Goal: Information Seeking & Learning: Check status

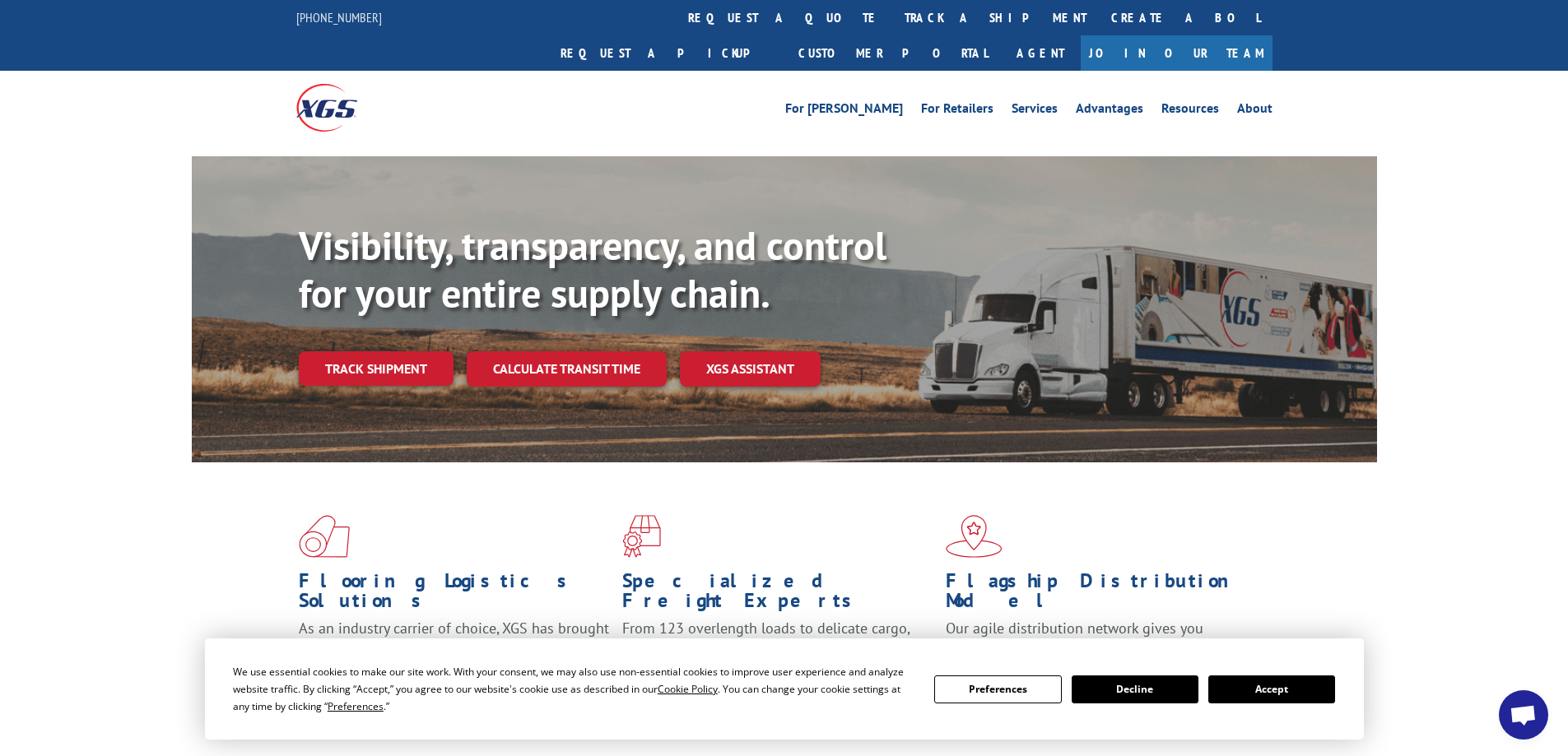
scroll to position [282, 0]
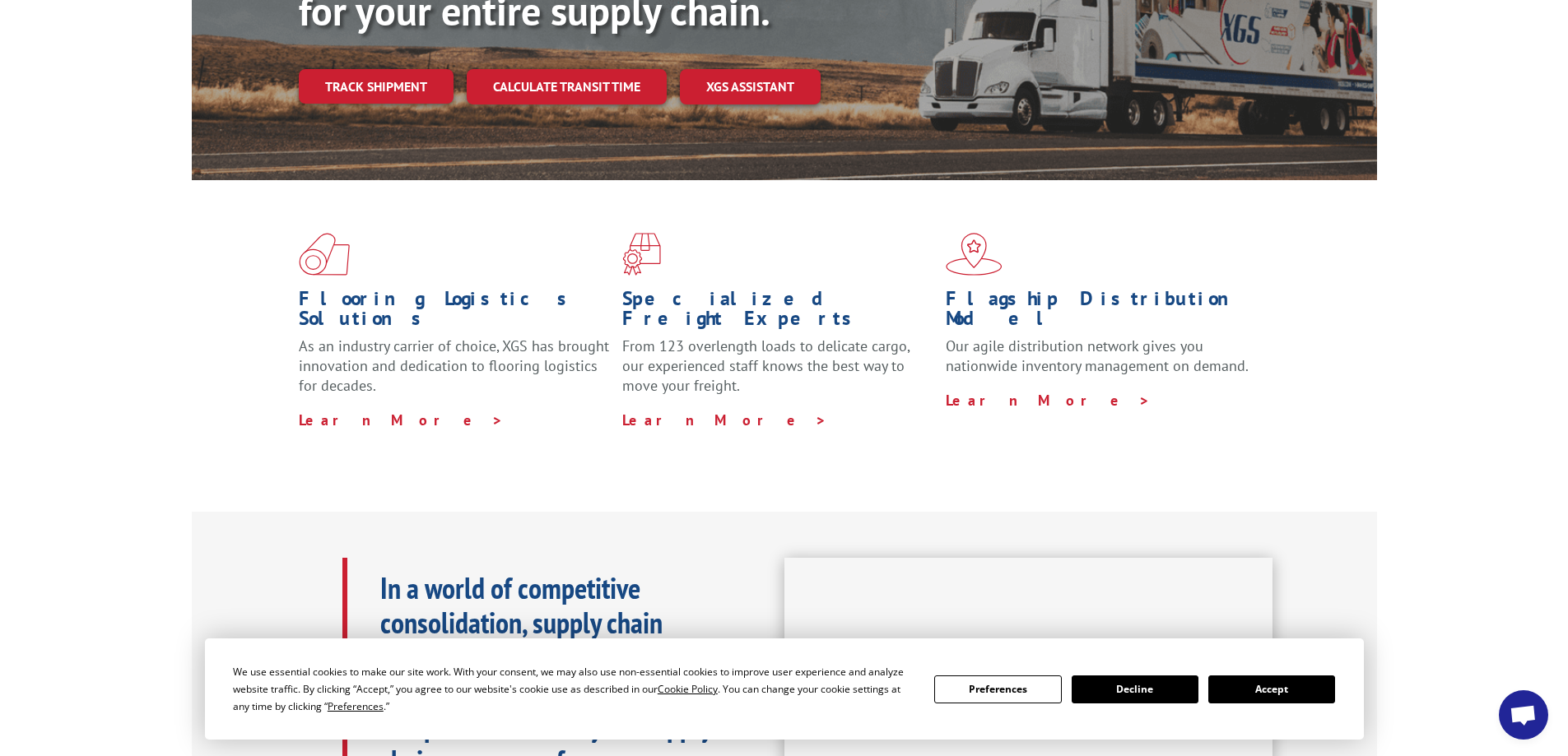
click at [794, 247] on div "Specialized Freight Experts From 123 overlength loads to delicate cargo, our ex…" at bounding box center [784, 330] width 324 height 196
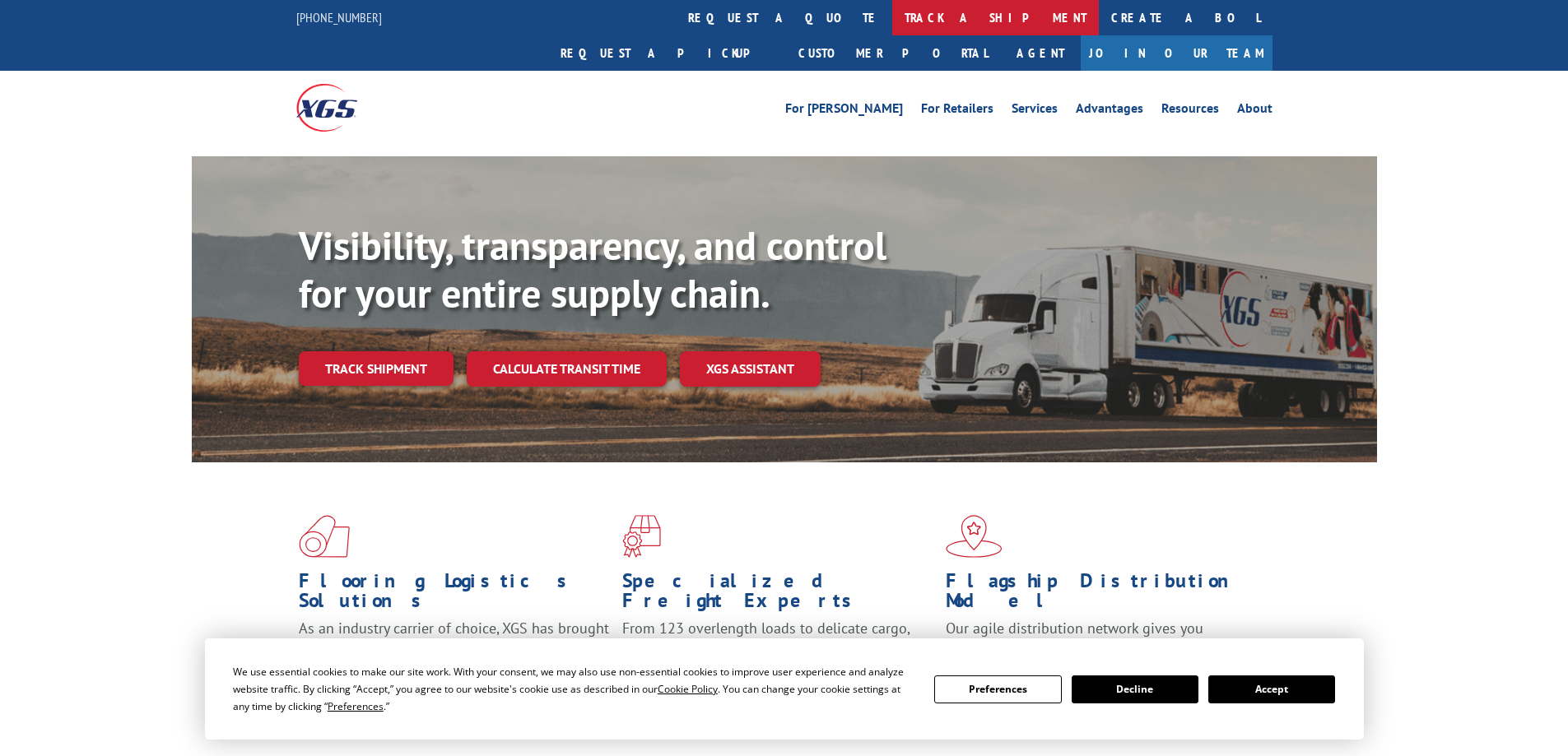
click at [892, 9] on link "track a shipment" at bounding box center [995, 18] width 207 height 36
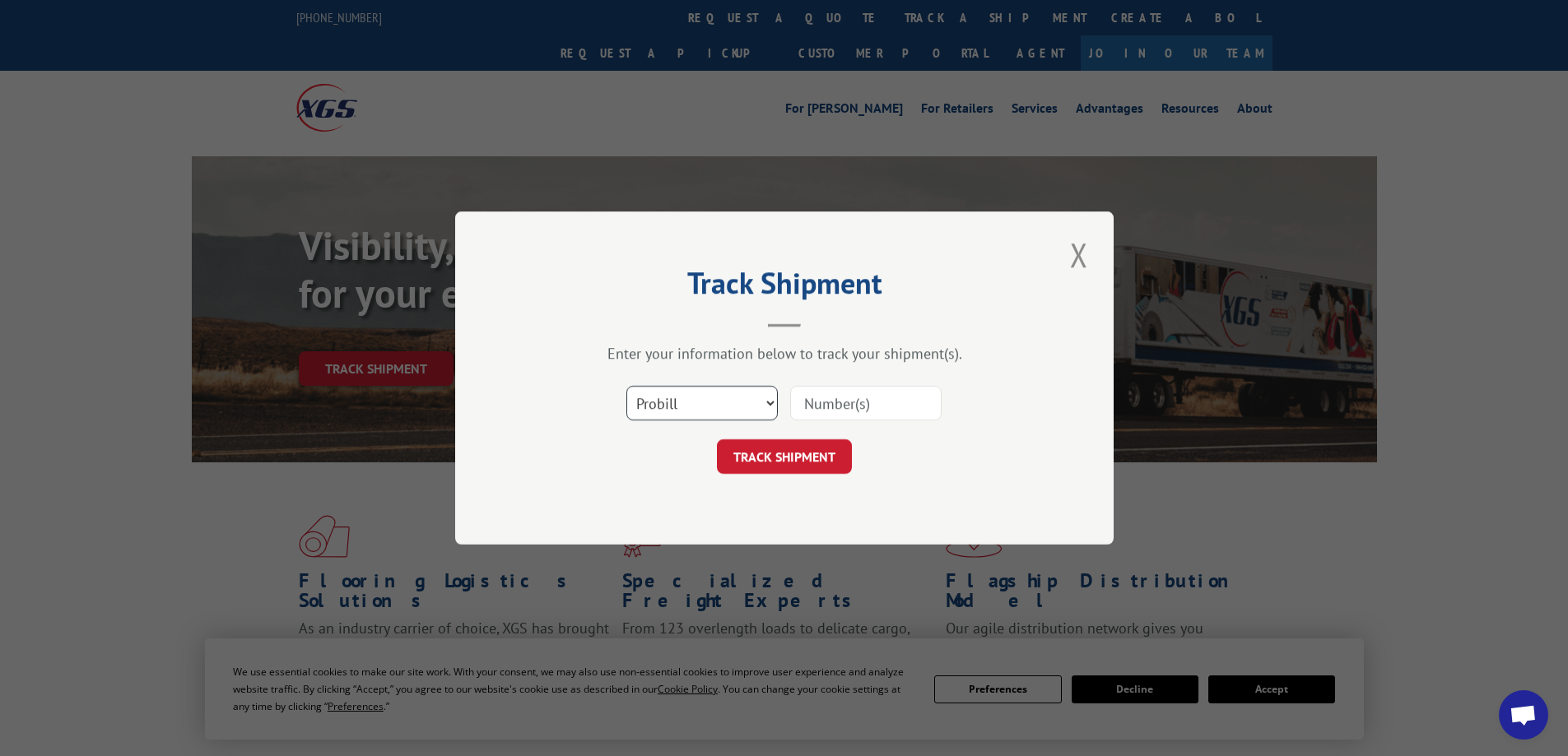
drag, startPoint x: 768, startPoint y: 400, endPoint x: 742, endPoint y: 417, distance: 31.1
click at [765, 403] on select "Select category... Probill BOL PO" at bounding box center [702, 403] width 151 height 35
select select "bol"
click at [626, 386] on select "Select category... Probill BOL PO" at bounding box center [702, 403] width 151 height 35
click at [812, 399] on input at bounding box center [866, 403] width 151 height 35
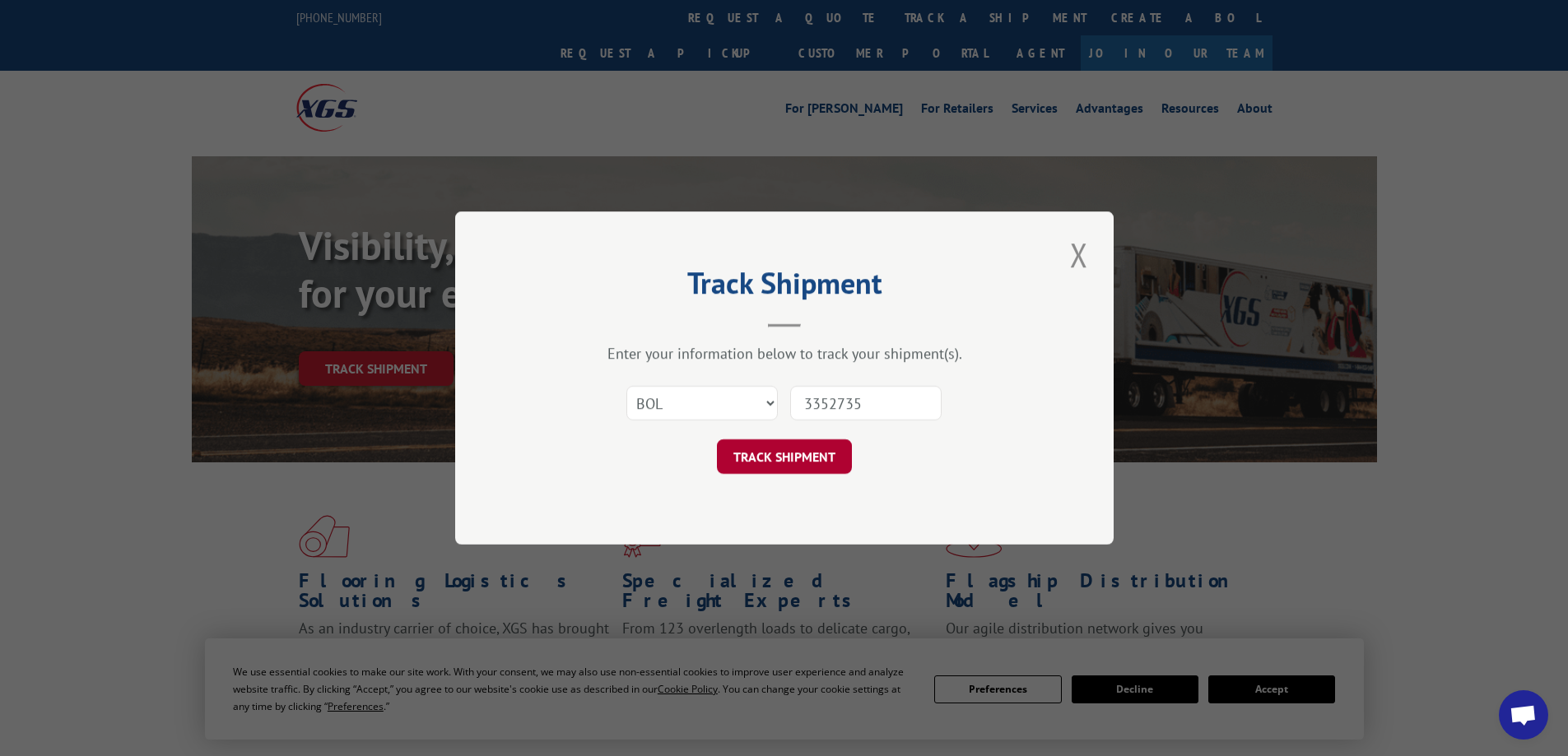
type input "3352735"
click at [777, 455] on button "TRACK SHIPMENT" at bounding box center [784, 456] width 135 height 35
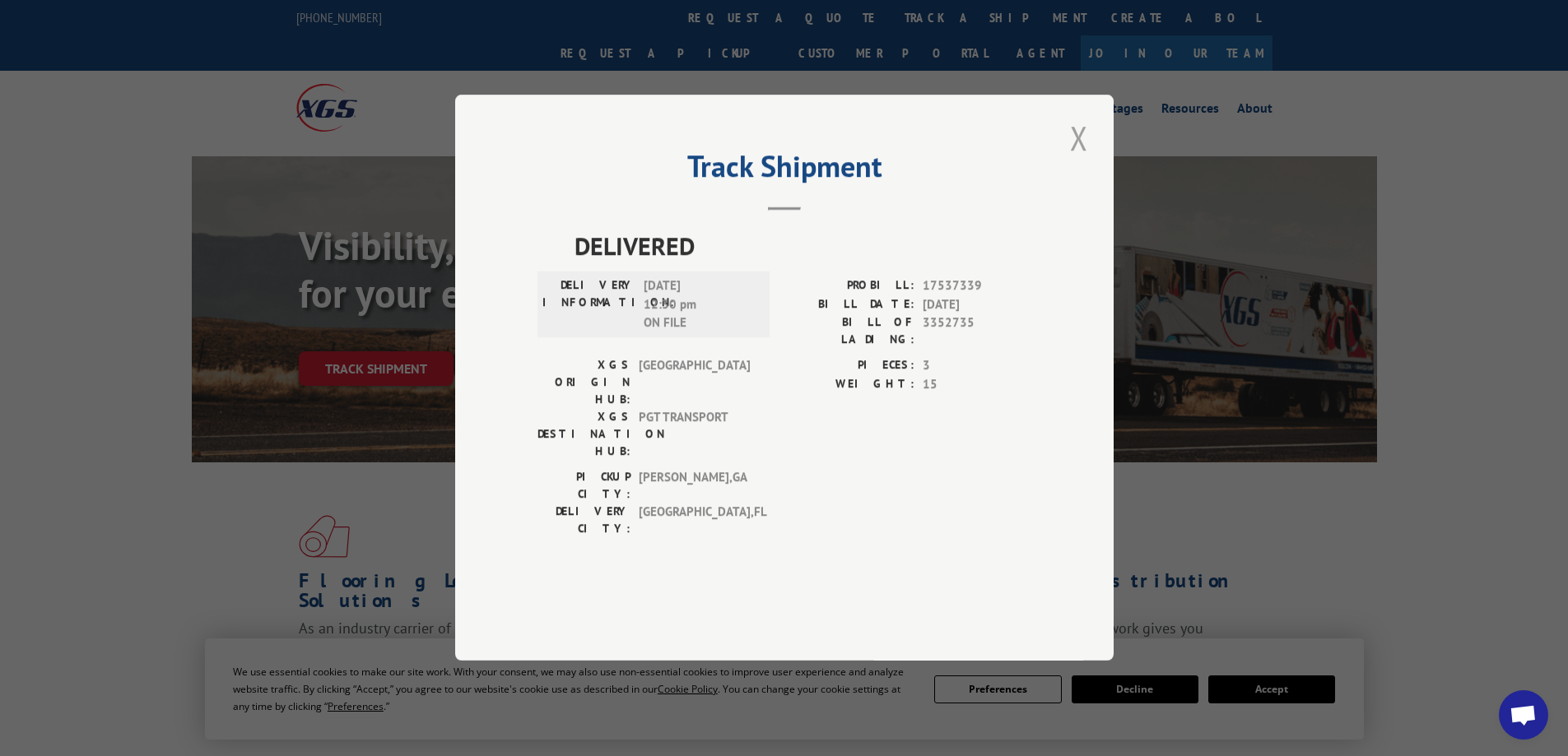
click at [1079, 161] on button "Close modal" at bounding box center [1078, 138] width 28 height 45
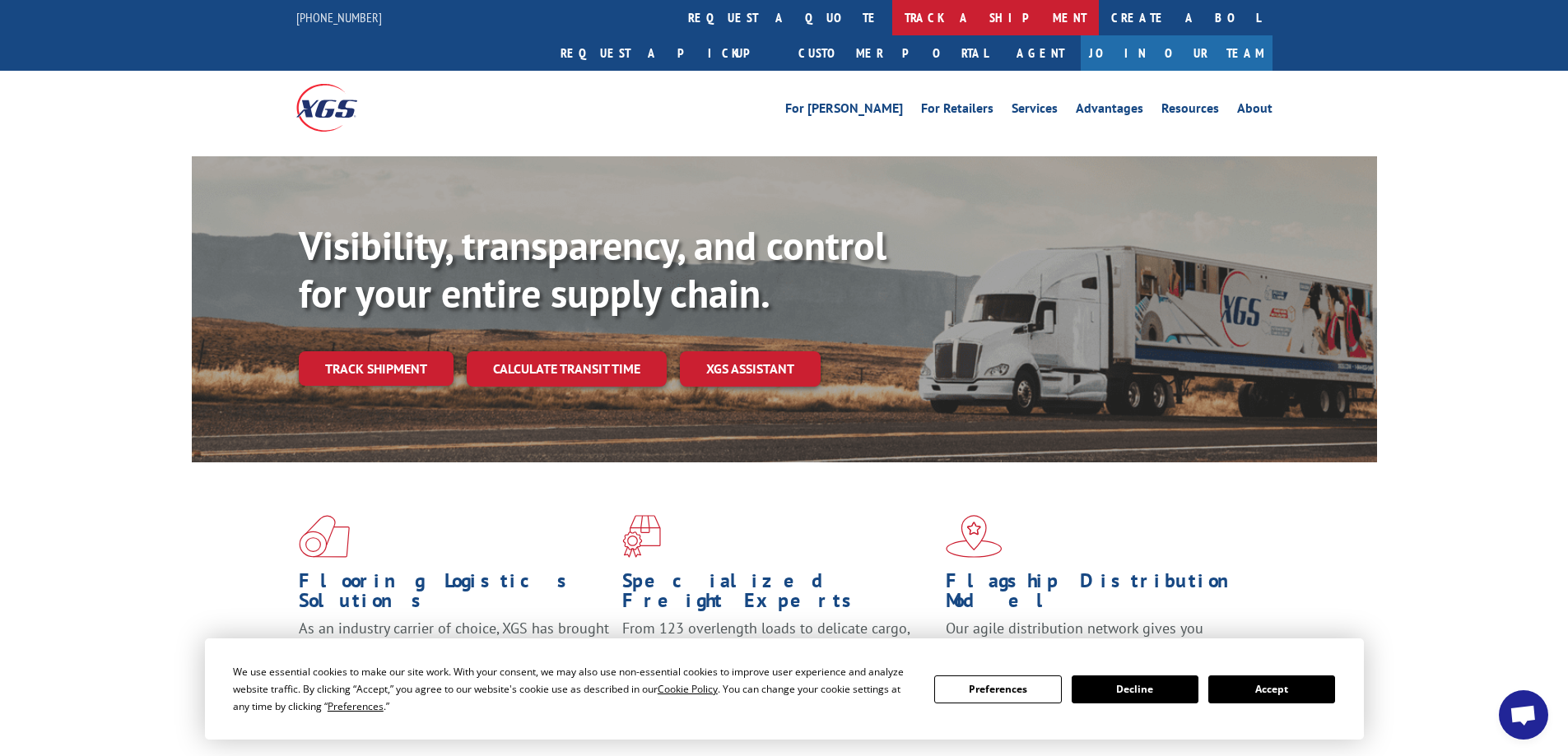
click at [892, 19] on link "track a shipment" at bounding box center [995, 18] width 207 height 36
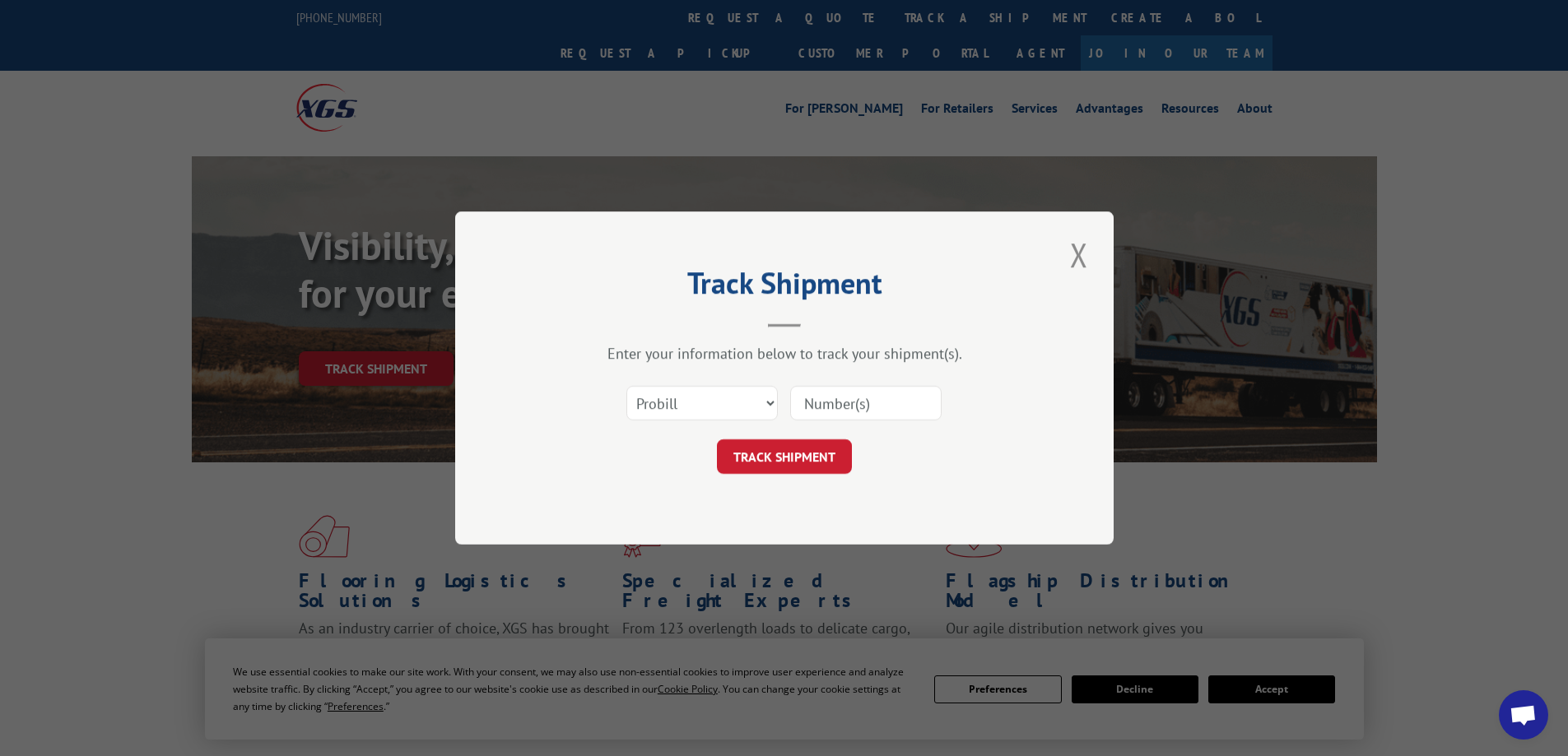
click at [801, 403] on input at bounding box center [866, 403] width 151 height 35
type input "17545650"
click at [789, 464] on button "TRACK SHIPMENT" at bounding box center [784, 456] width 135 height 35
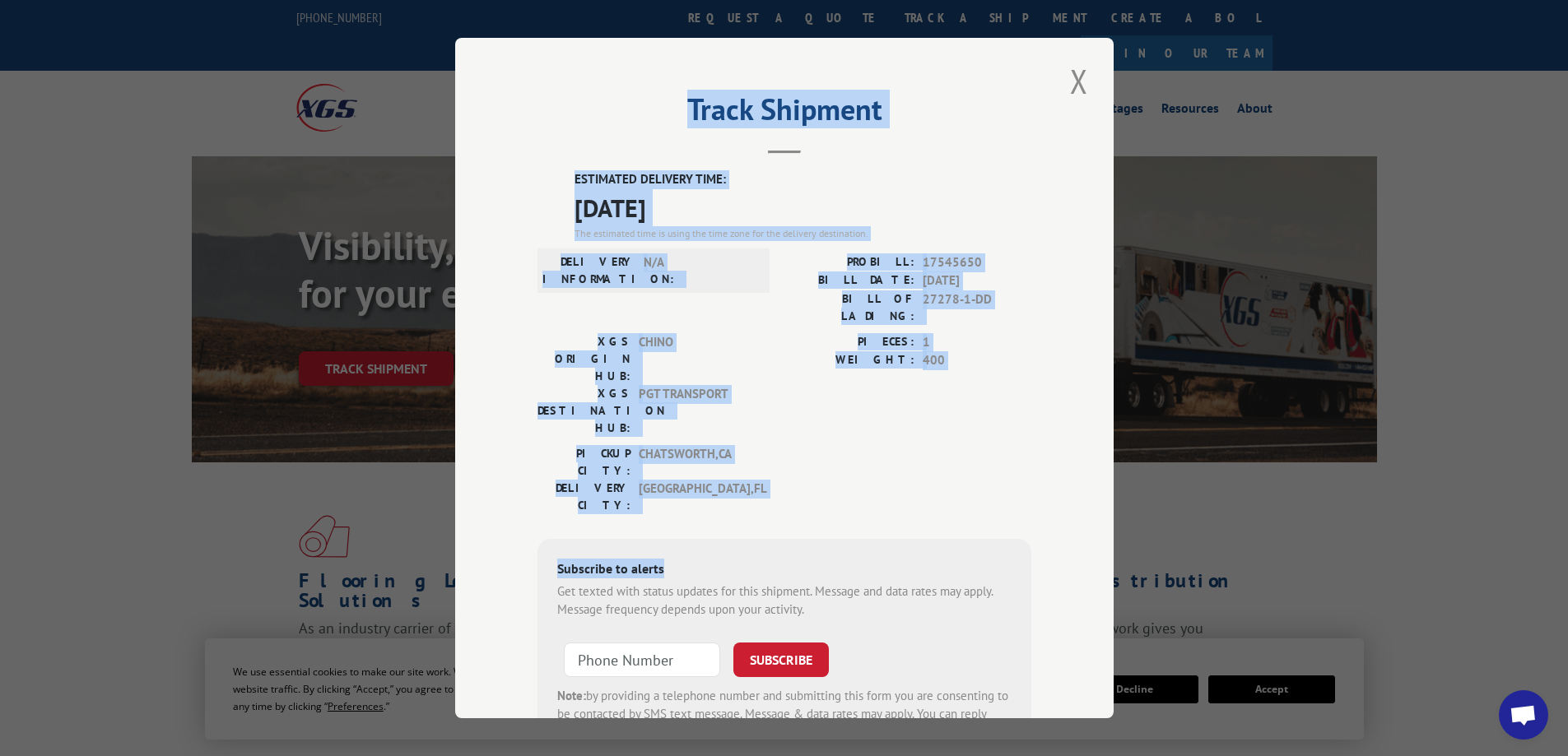
drag, startPoint x: 705, startPoint y: 436, endPoint x: 563, endPoint y: 73, distance: 389.8
click at [569, 76] on div "Track Shipment ESTIMATED DELIVERY TIME: [DATE] The estimated time is using the …" at bounding box center [784, 378] width 659 height 680
click at [1070, 81] on button "Close modal" at bounding box center [1078, 81] width 28 height 45
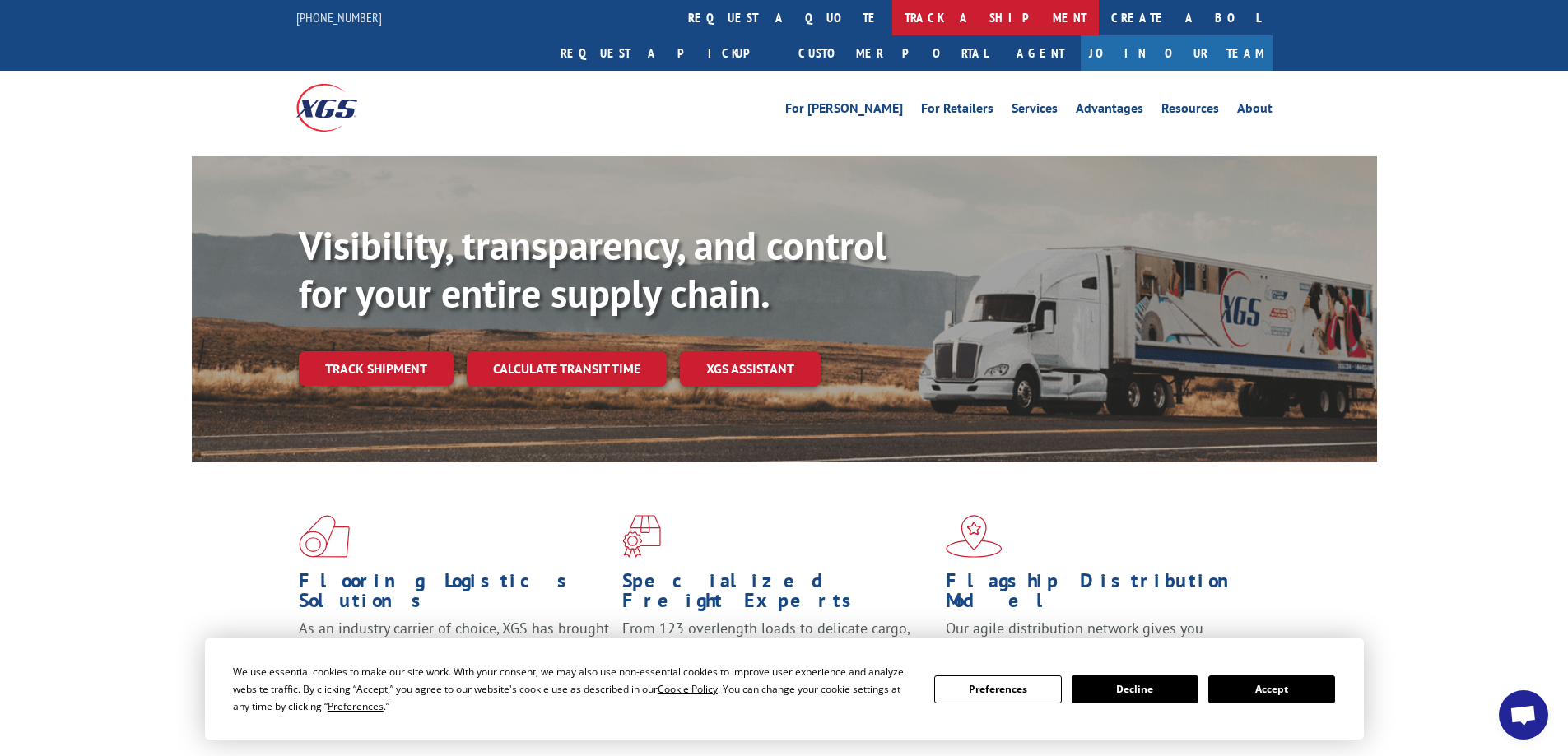
click at [892, 13] on link "track a shipment" at bounding box center [995, 18] width 207 height 36
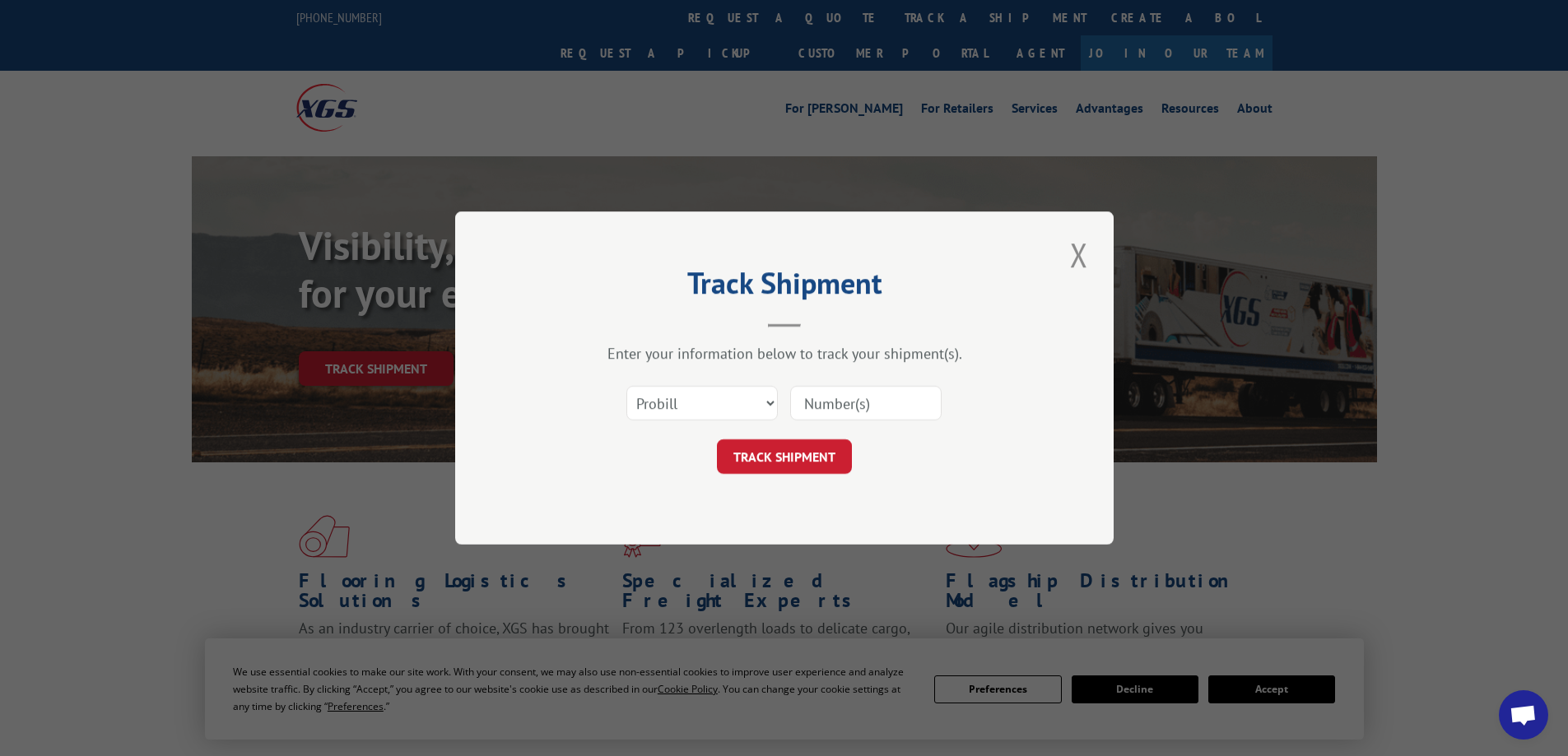
click at [809, 403] on input at bounding box center [866, 403] width 151 height 35
type input "17545650"
click at [790, 465] on button "TRACK SHIPMENT" at bounding box center [784, 456] width 135 height 35
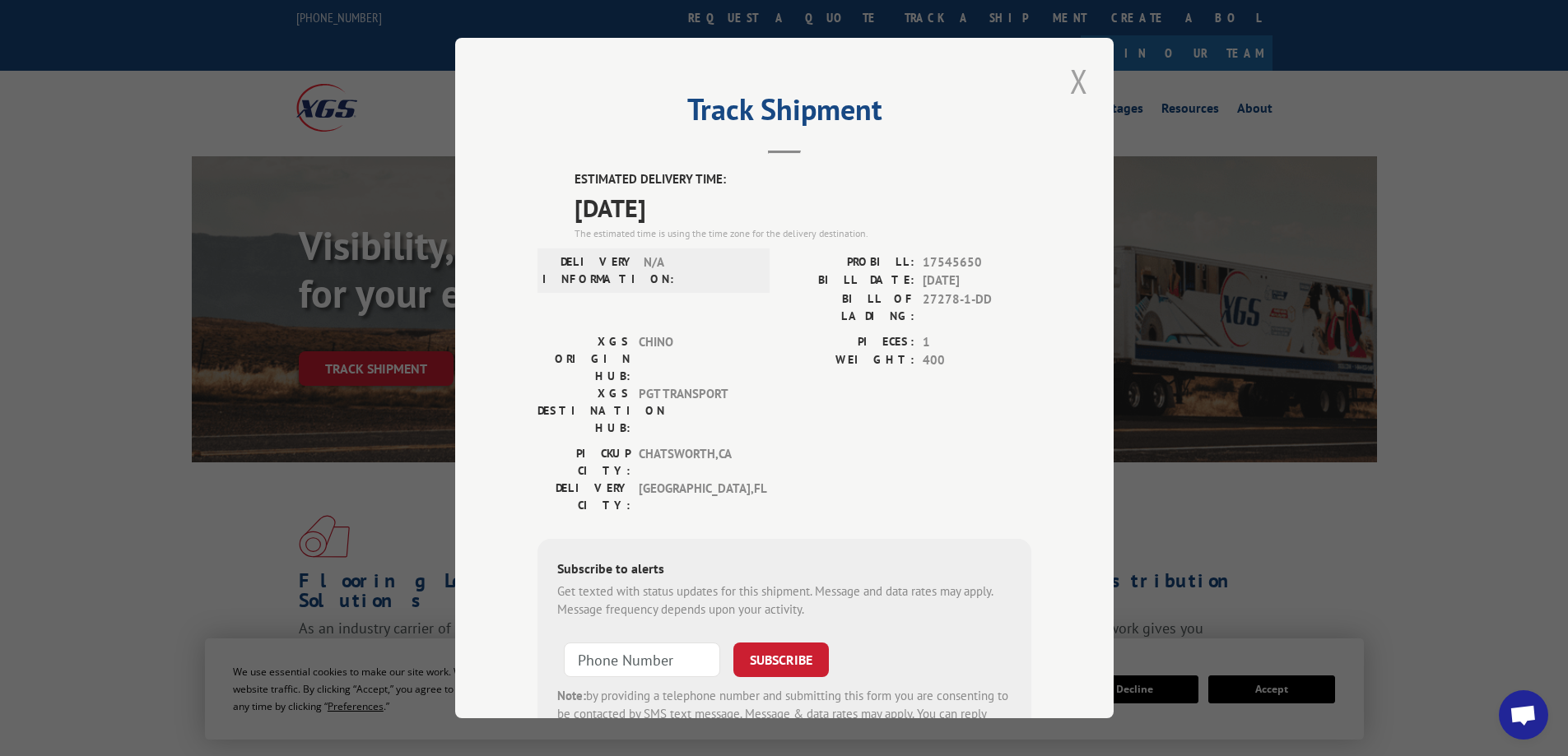
click at [1066, 78] on button "Close modal" at bounding box center [1078, 81] width 28 height 45
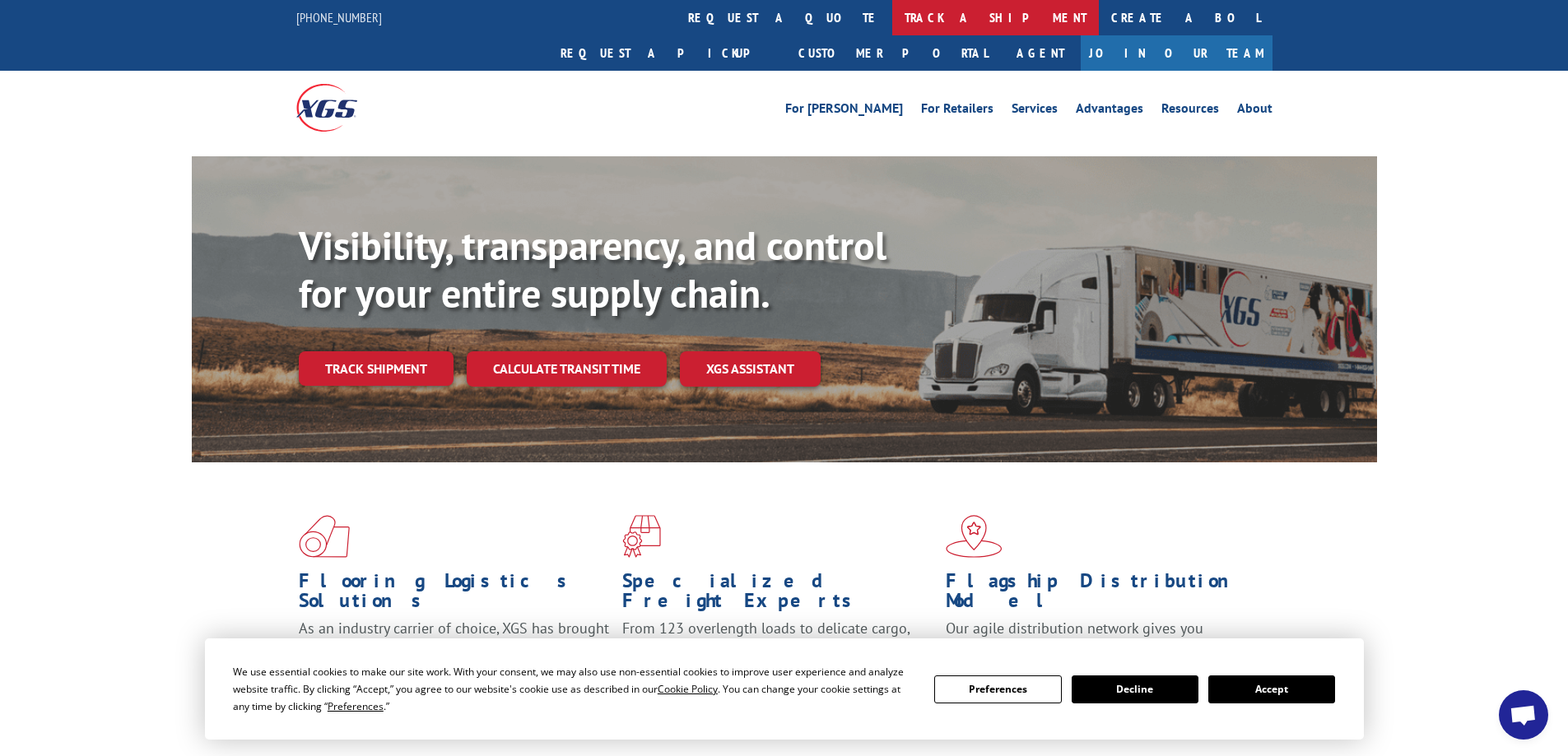
click at [892, 8] on link "track a shipment" at bounding box center [995, 18] width 207 height 36
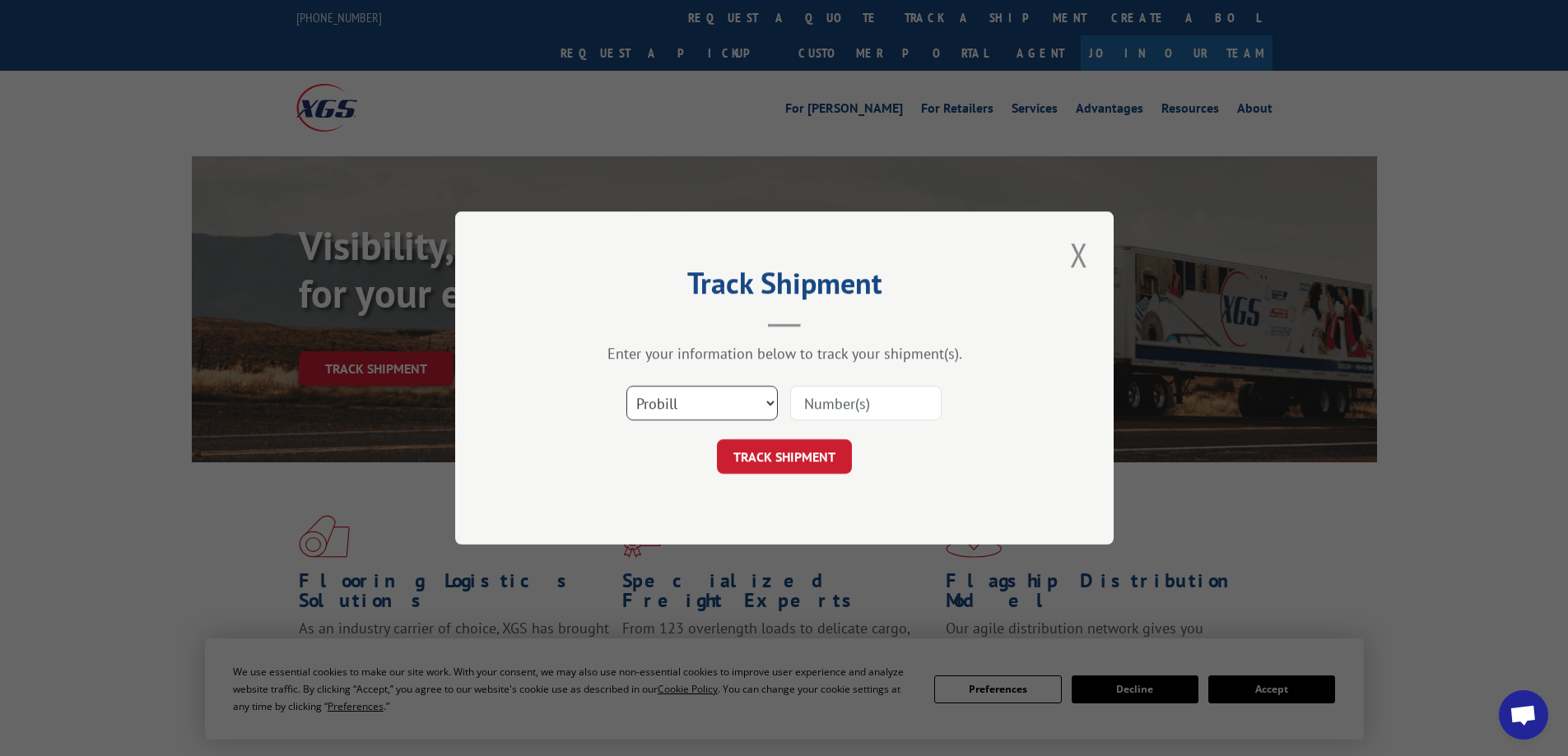
drag, startPoint x: 769, startPoint y: 400, endPoint x: 745, endPoint y: 406, distance: 24.7
click at [769, 400] on select "Select category... Probill BOL PO" at bounding box center [702, 403] width 151 height 35
select select "bol"
click at [626, 386] on select "Select category... Probill BOL PO" at bounding box center [702, 403] width 151 height 35
click at [819, 404] on input at bounding box center [866, 403] width 151 height 35
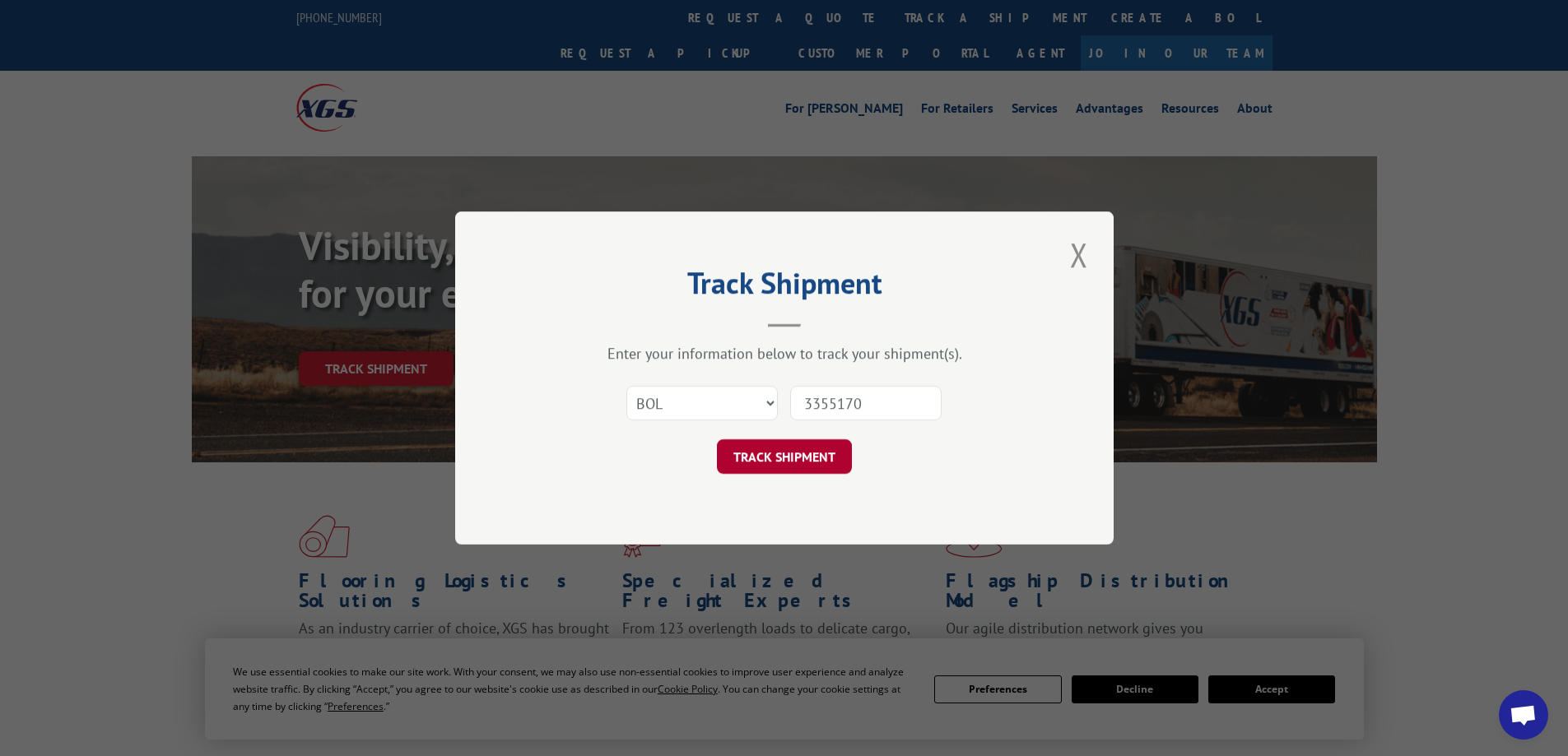
type input "3355170"
click at [775, 447] on button "TRACK SHIPMENT" at bounding box center [784, 456] width 135 height 35
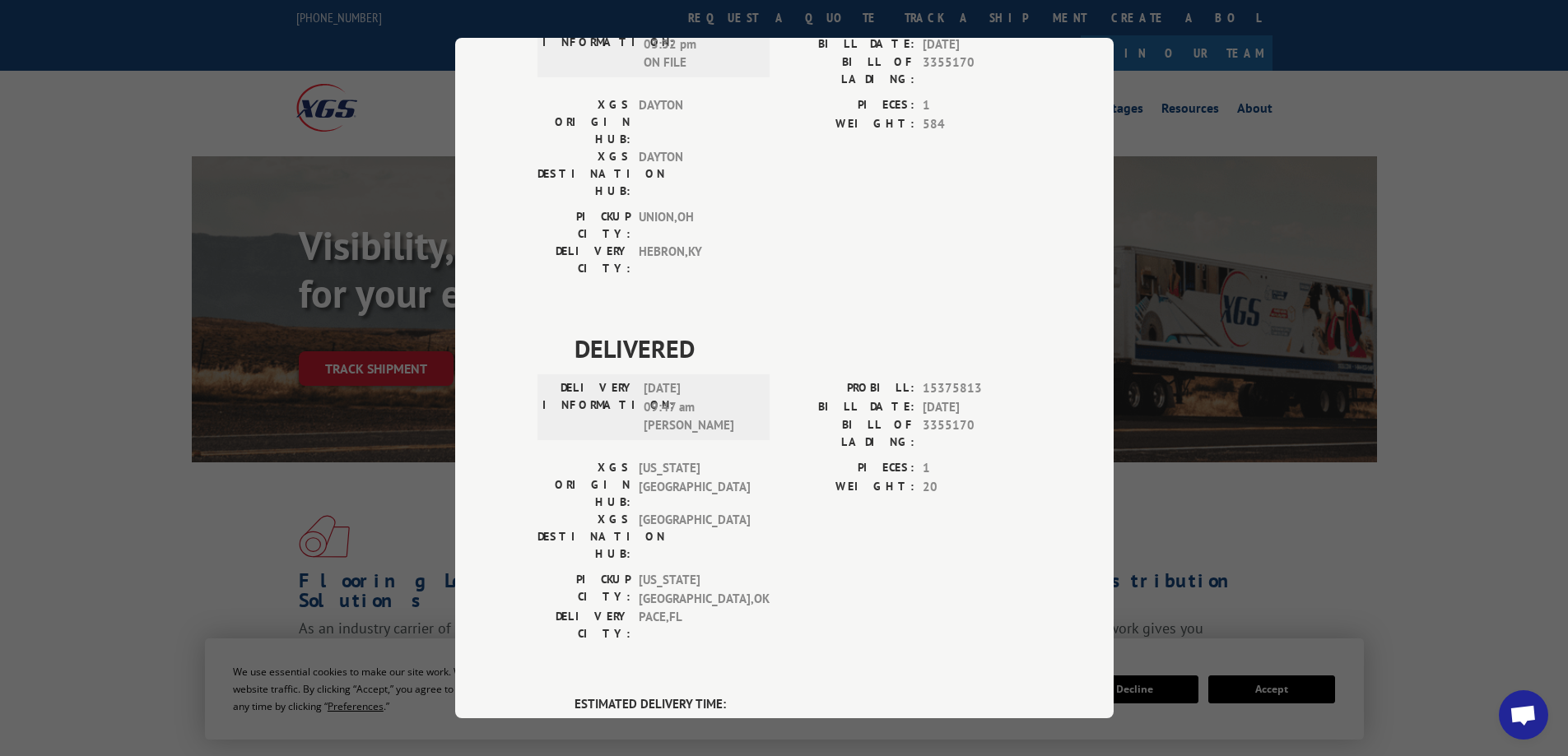
scroll to position [1316, 0]
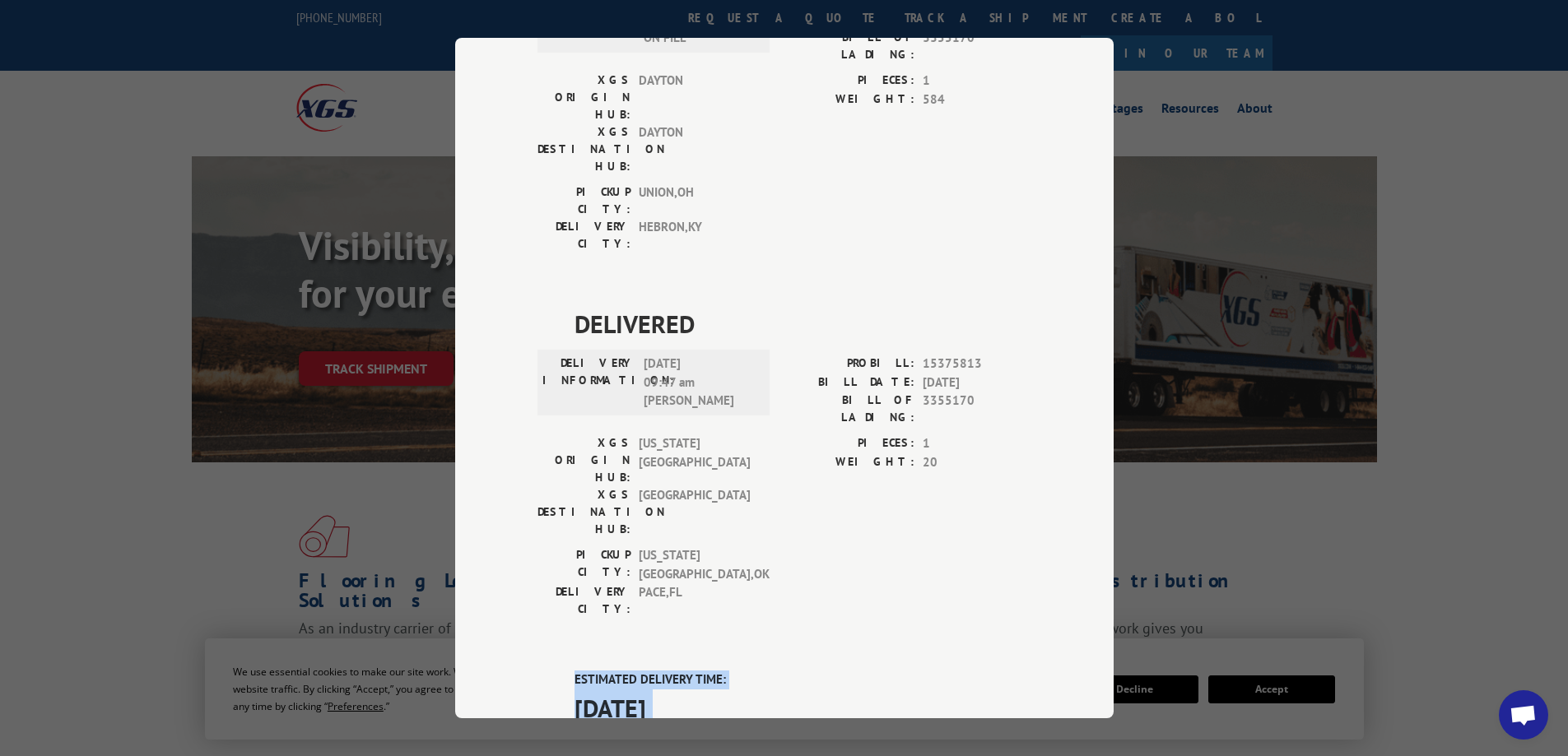
drag, startPoint x: 688, startPoint y: 465, endPoint x: 598, endPoint y: 265, distance: 219.3
click at [515, 198] on div "Track Shipment DELIVERED DELIVERY INFORMATION: [DATE] 03:32 pm ON FILE PROBILL:…" at bounding box center [784, 378] width 659 height 680
